Goal: Information Seeking & Learning: Learn about a topic

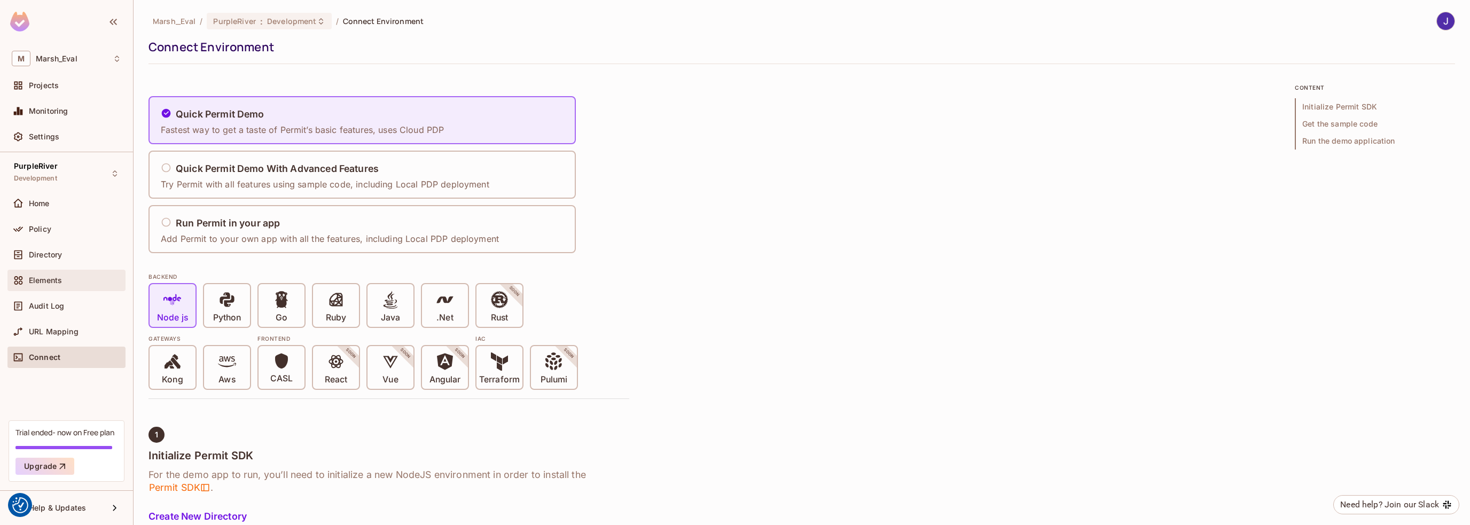
click at [39, 277] on span "Elements" at bounding box center [45, 280] width 33 height 9
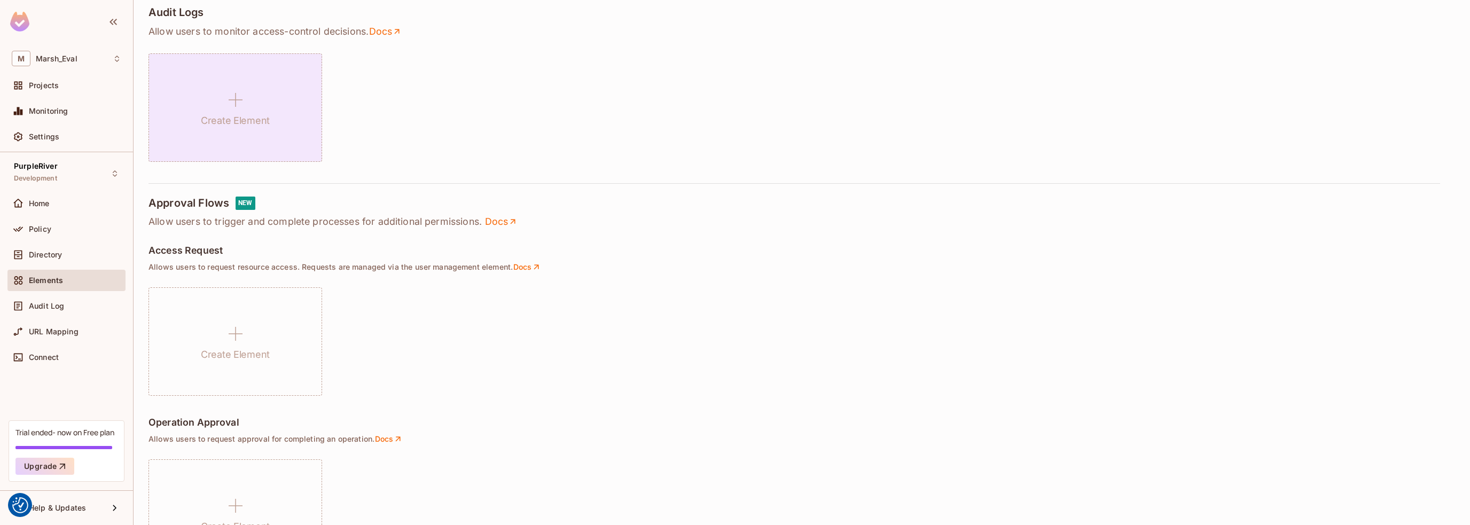
scroll to position [481, 0]
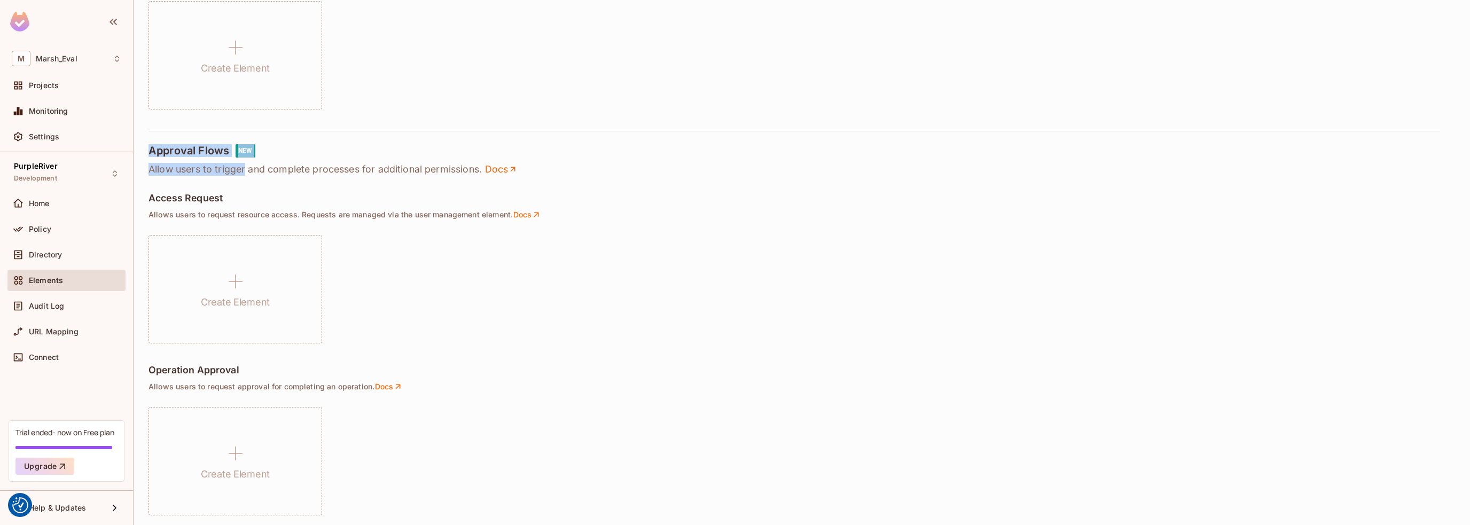
drag, startPoint x: 151, startPoint y: 149, endPoint x: 246, endPoint y: 161, distance: 96.5
click at [246, 161] on div "Approval Flows NEW Allow users to trigger and complete processes for additional…" at bounding box center [802, 160] width 1307 height 32
drag, startPoint x: 271, startPoint y: 153, endPoint x: 265, endPoint y: 152, distance: 6.5
click at [271, 153] on div "Approval Flows NEW" at bounding box center [802, 150] width 1307 height 13
click at [243, 146] on div "NEW" at bounding box center [245, 150] width 19 height 13
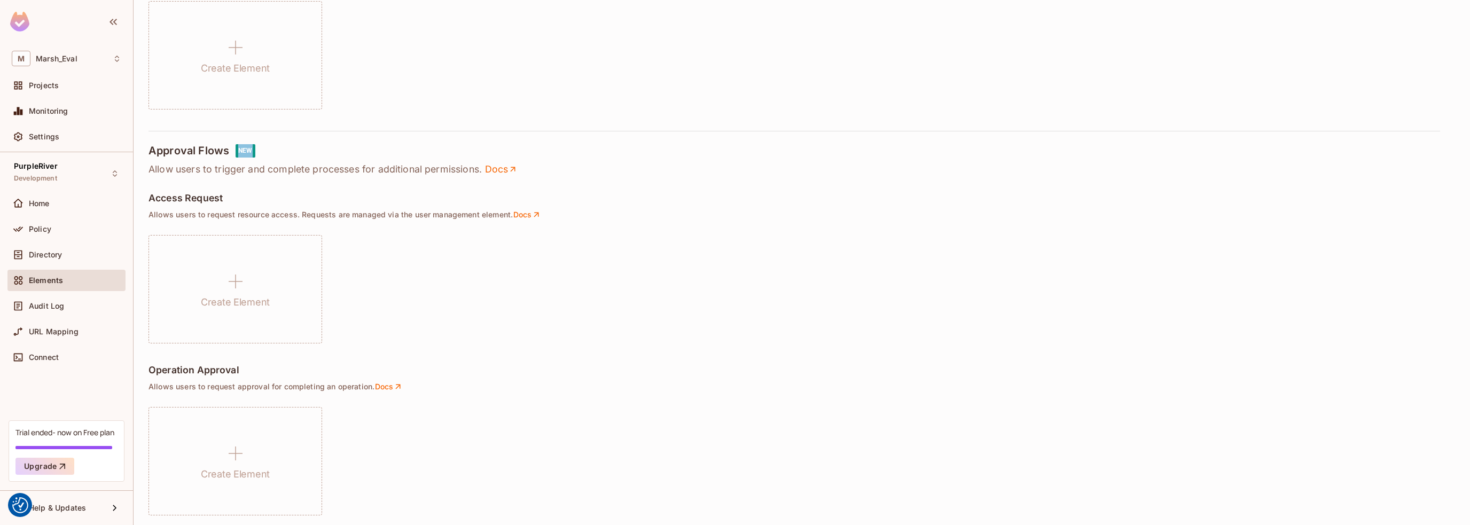
click at [243, 146] on div "NEW" at bounding box center [245, 150] width 19 height 13
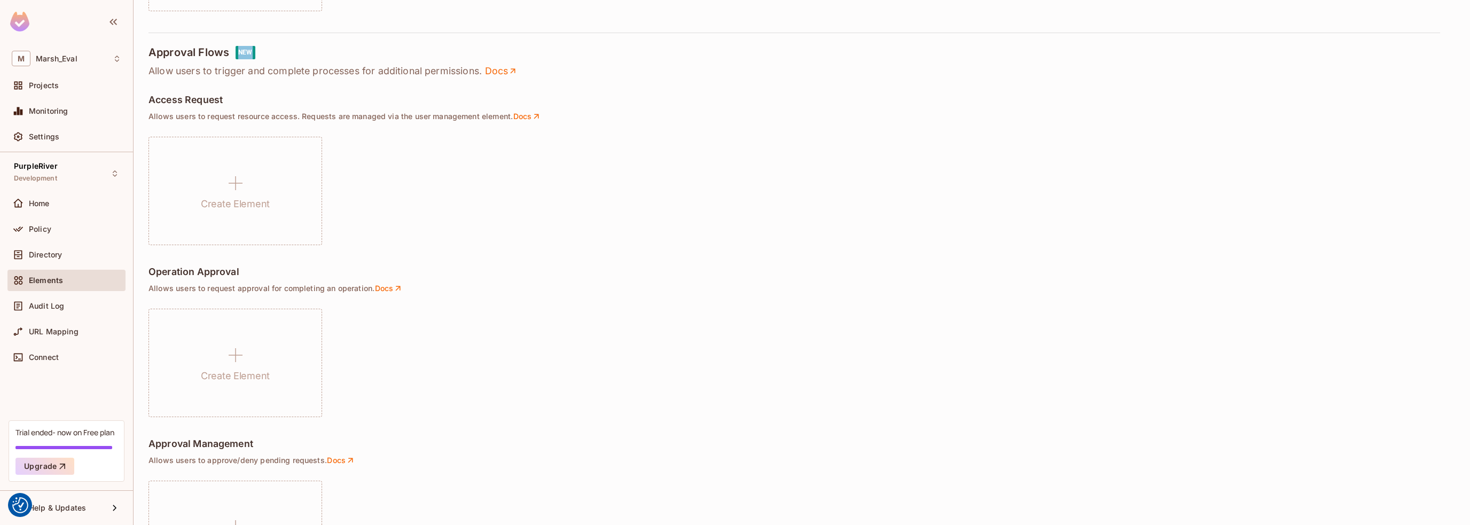
scroll to position [665, 0]
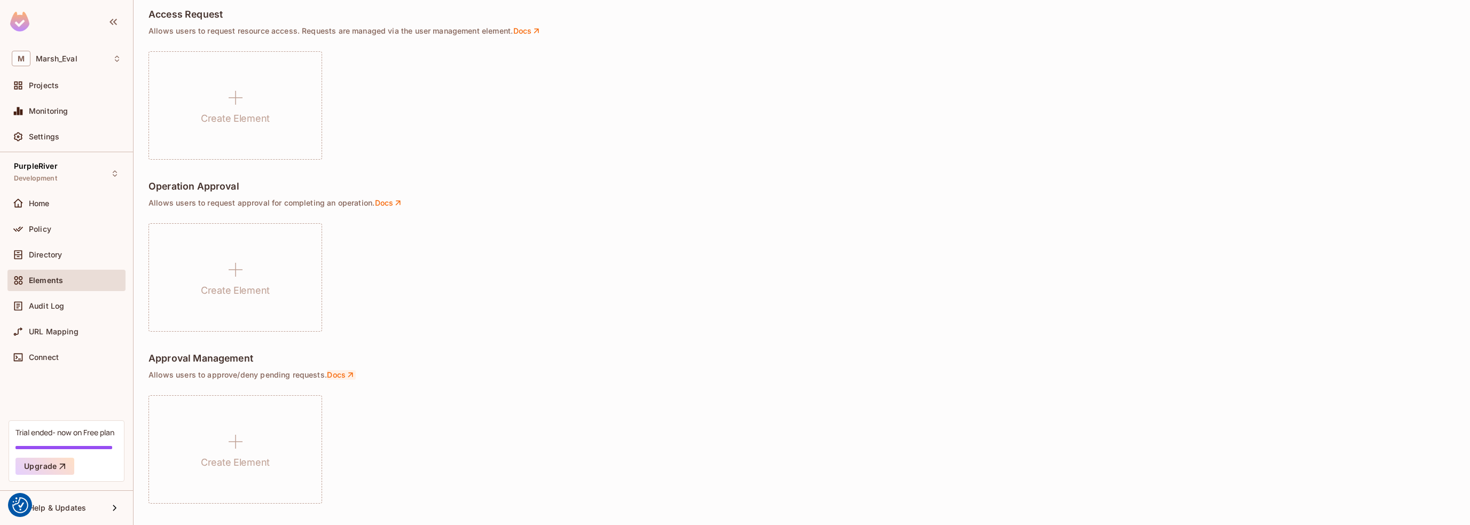
click at [334, 374] on link "Docs" at bounding box center [341, 375] width 29 height 10
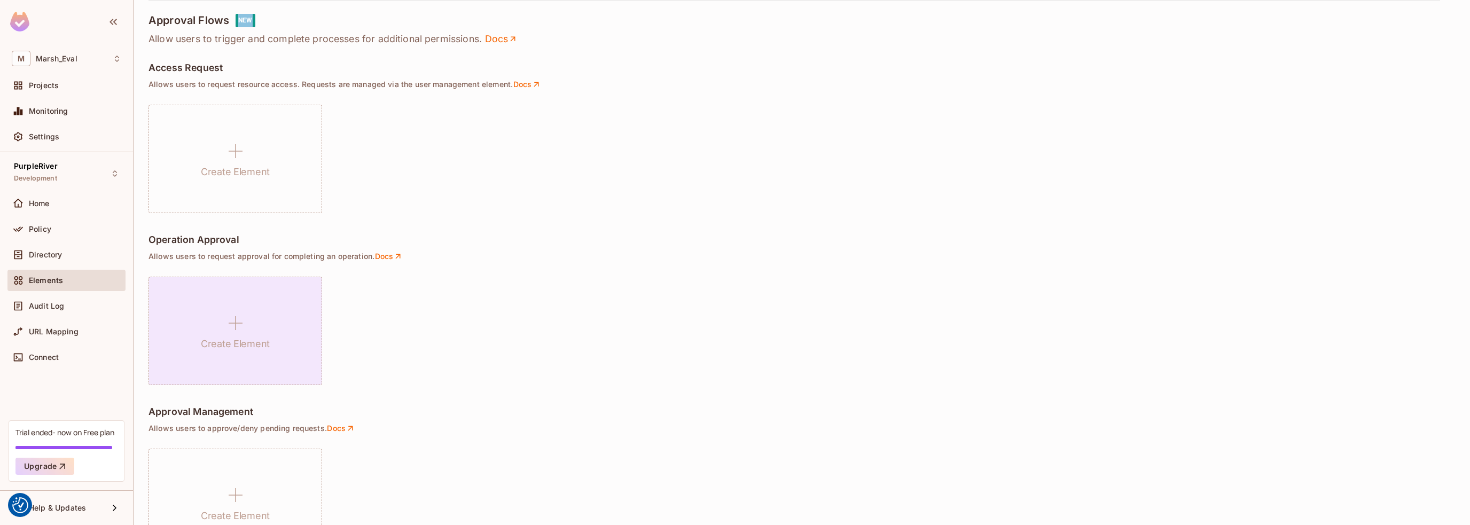
scroll to position [558, 0]
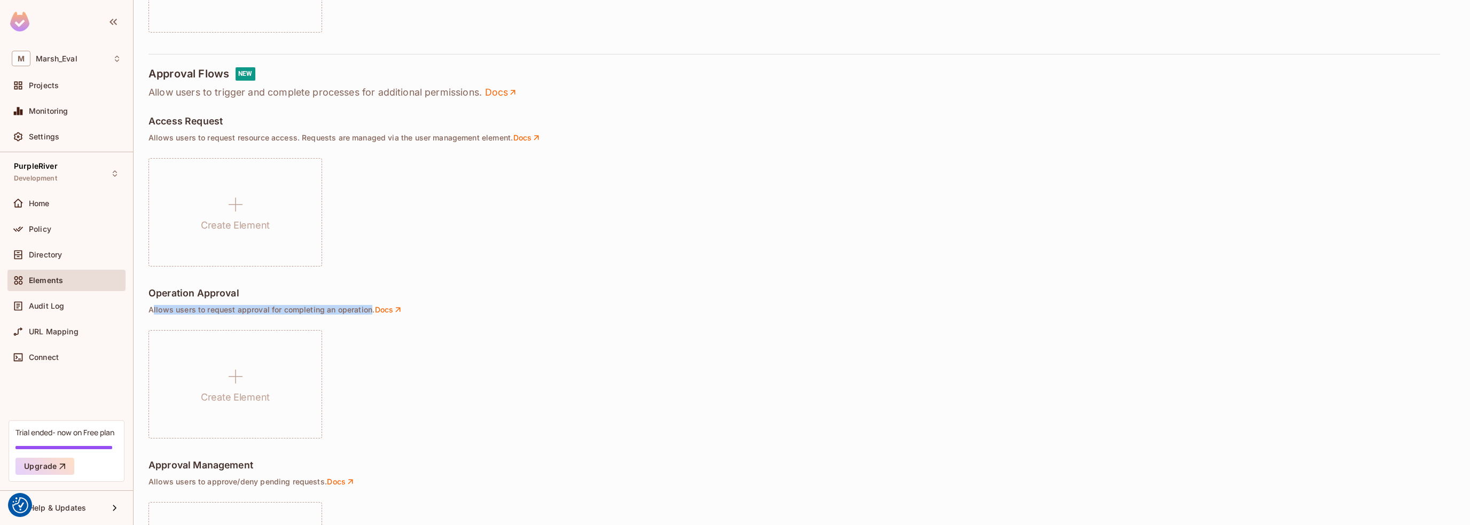
drag, startPoint x: 151, startPoint y: 308, endPoint x: 369, endPoint y: 309, distance: 218.0
click at [369, 309] on p "Allows users to request approval for completing an operation . Docs" at bounding box center [802, 310] width 1307 height 10
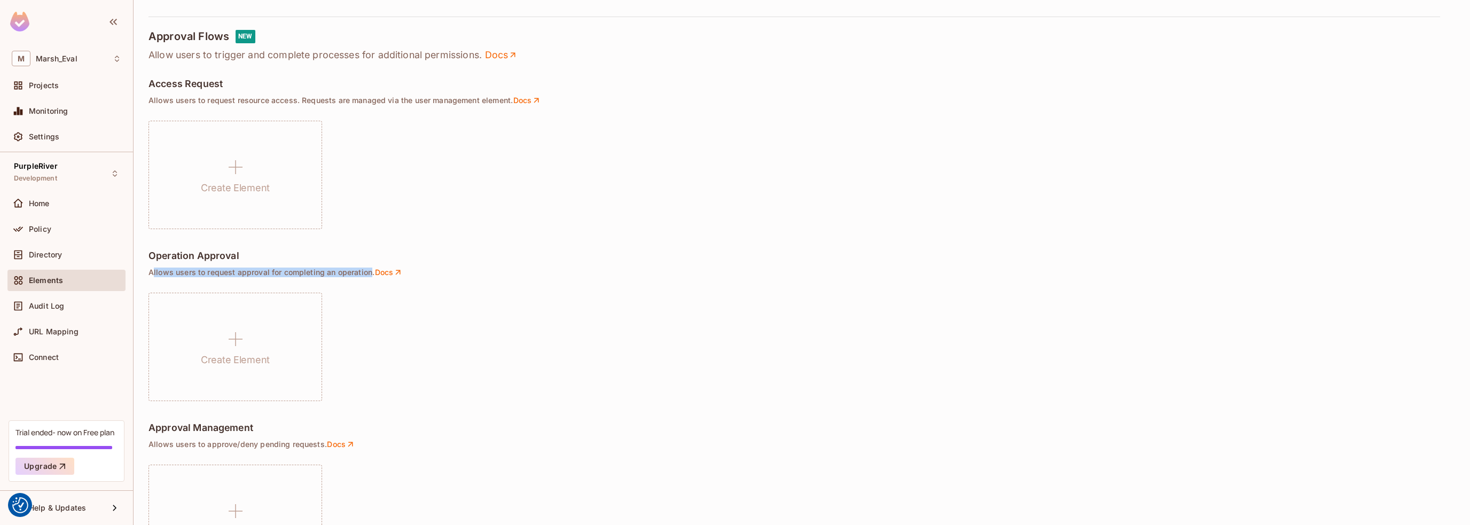
scroll to position [665, 0]
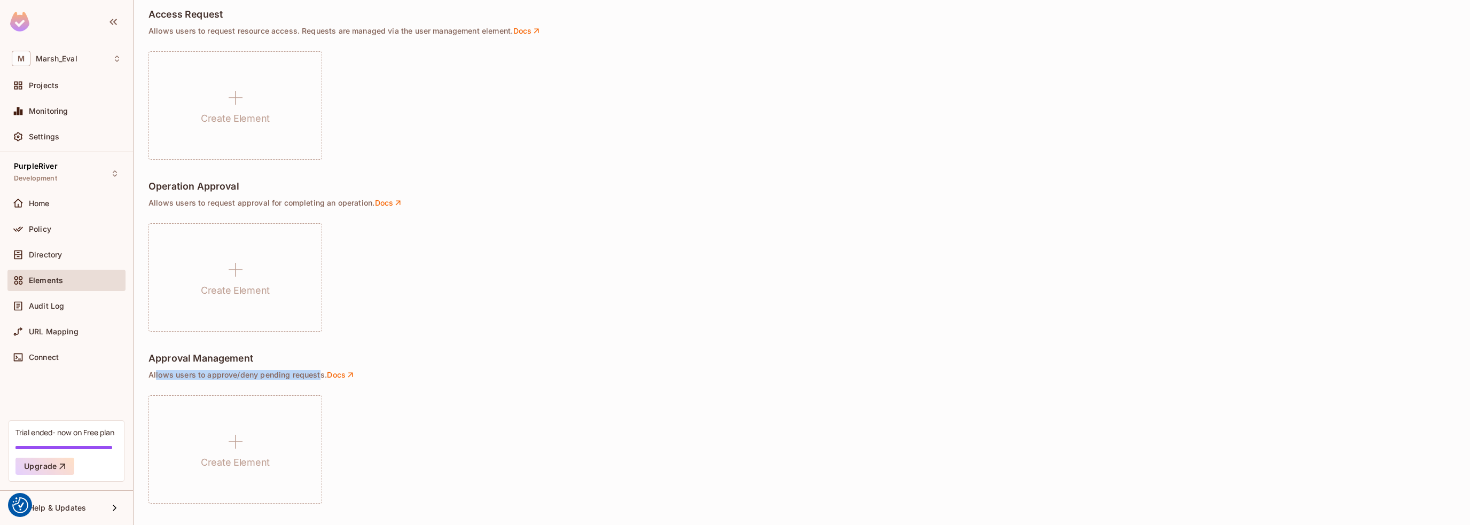
drag, startPoint x: 155, startPoint y: 373, endPoint x: 318, endPoint y: 376, distance: 163.5
click at [318, 376] on p "Allows users to approve/deny pending requests . Docs" at bounding box center [802, 375] width 1307 height 10
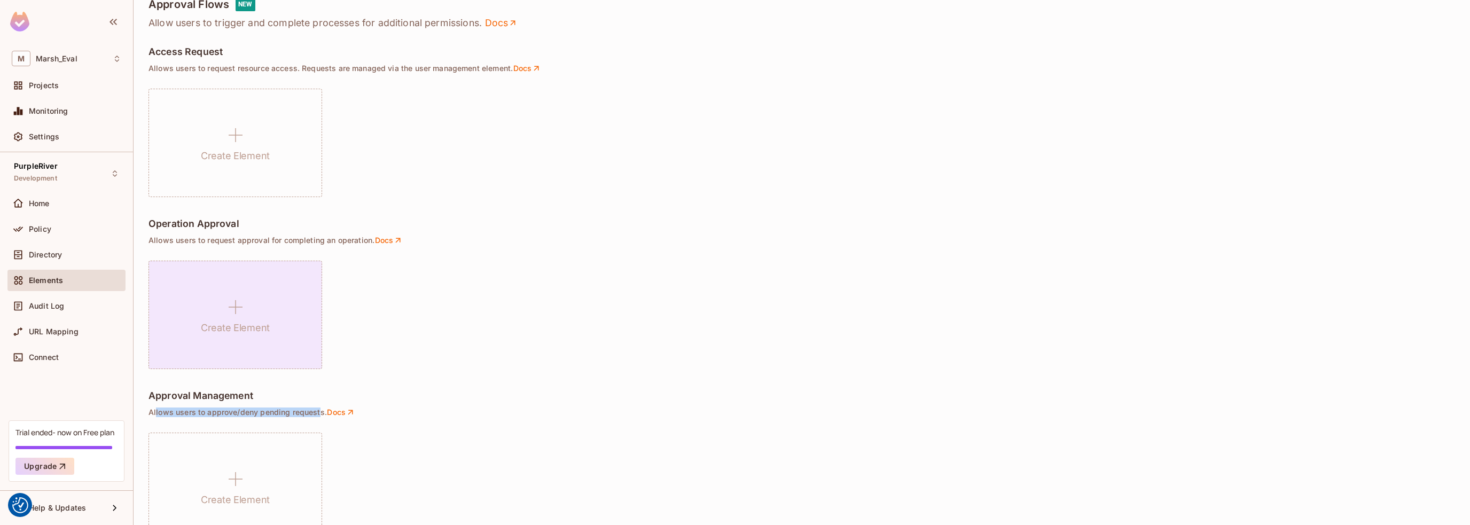
scroll to position [611, 0]
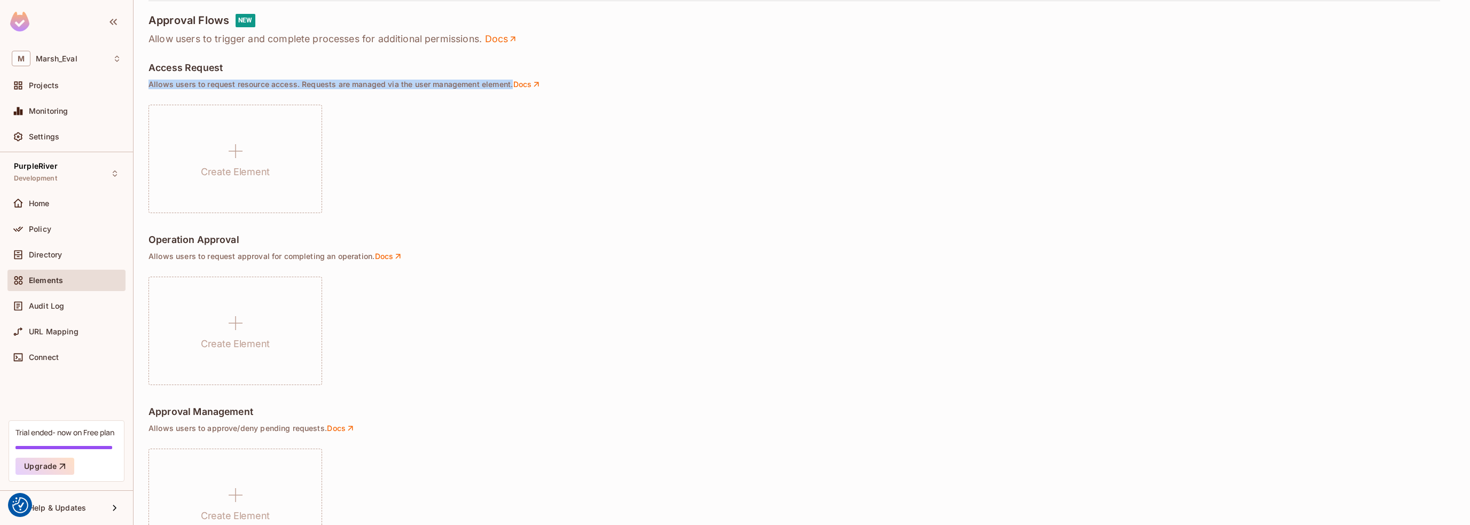
drag, startPoint x: 153, startPoint y: 82, endPoint x: 511, endPoint y: 85, distance: 358.0
click at [511, 85] on p "Allows users to request resource access. Requests are managed via the user mana…" at bounding box center [802, 85] width 1307 height 10
